Goal: Navigation & Orientation: Find specific page/section

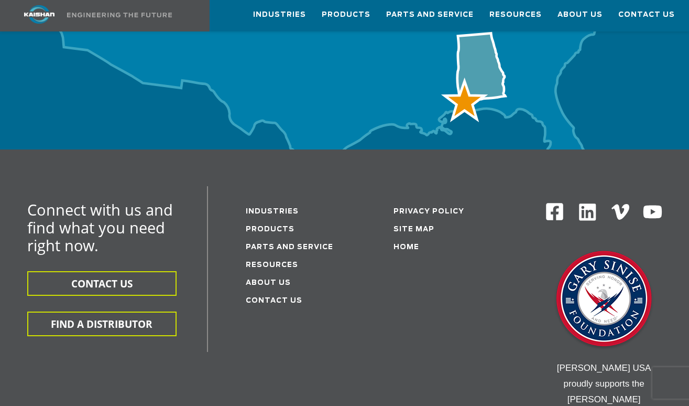
scroll to position [3540, 0]
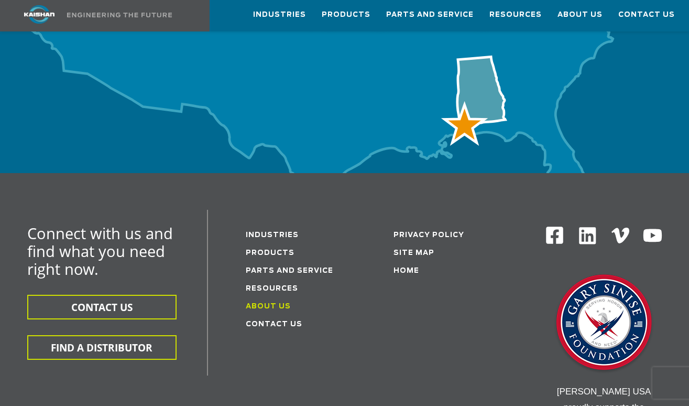
click at [282, 303] on link "About Us" at bounding box center [268, 306] width 45 height 7
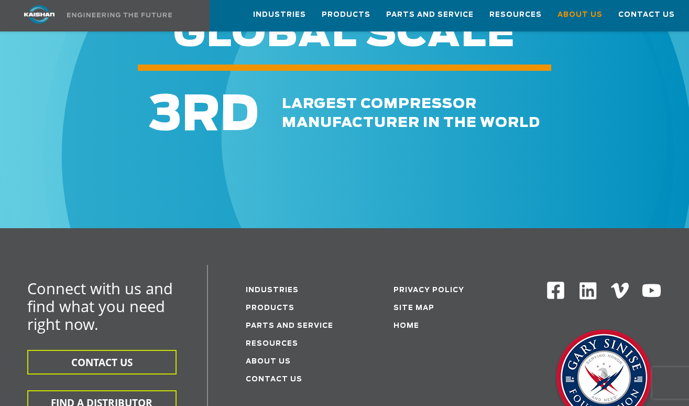
scroll to position [3348, 0]
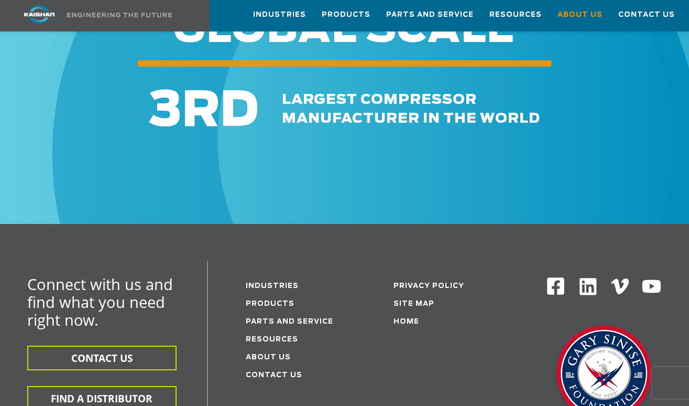
click at [426, 276] on li "Privacy Policy" at bounding box center [446, 285] width 104 height 18
click at [430, 282] on link "Privacy Policy" at bounding box center [429, 285] width 71 height 7
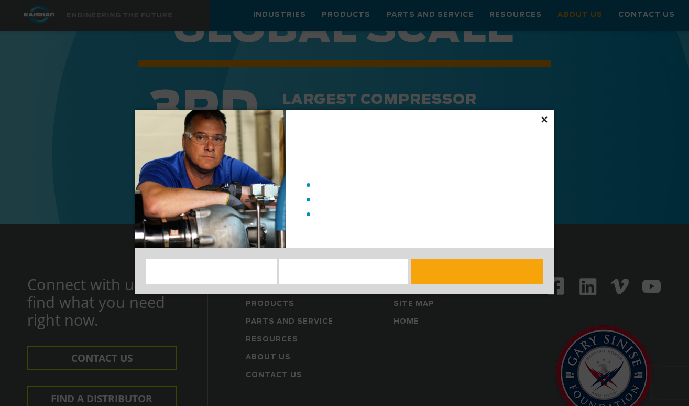
click at [545, 118] on icon at bounding box center [544, 119] width 6 height 6
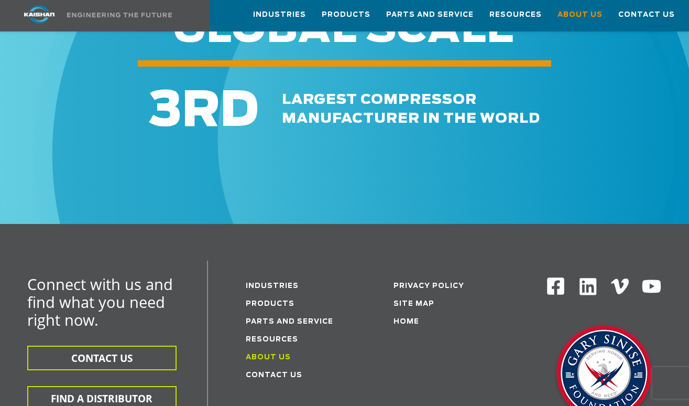
click at [272, 354] on link "About Us" at bounding box center [268, 357] width 45 height 7
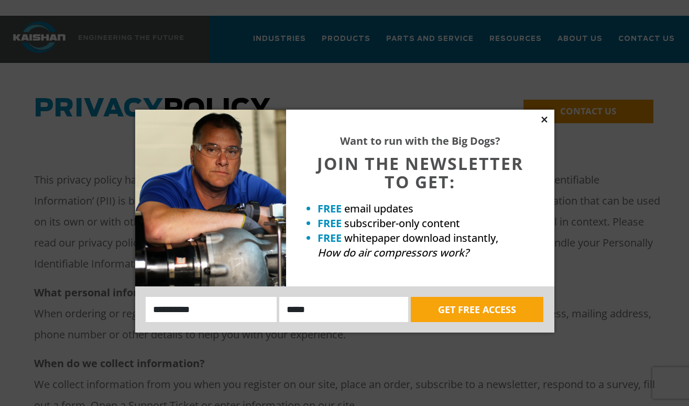
click at [545, 121] on icon at bounding box center [544, 119] width 6 height 6
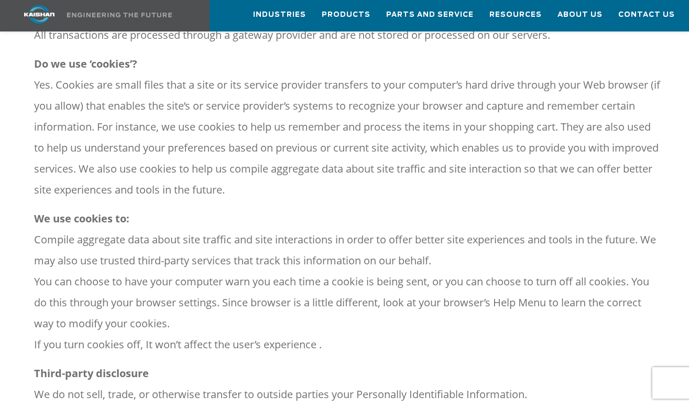
scroll to position [820, 0]
